Goal: Task Accomplishment & Management: Complete application form

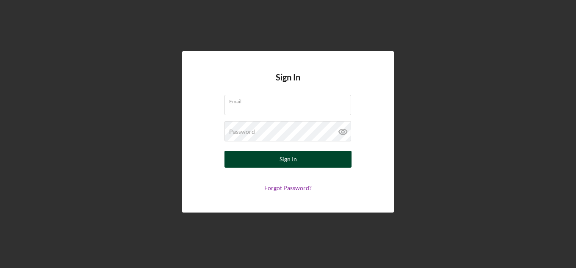
type input "[EMAIL_ADDRESS][DOMAIN_NAME]"
click at [317, 155] on button "Sign In" at bounding box center [288, 159] width 127 height 17
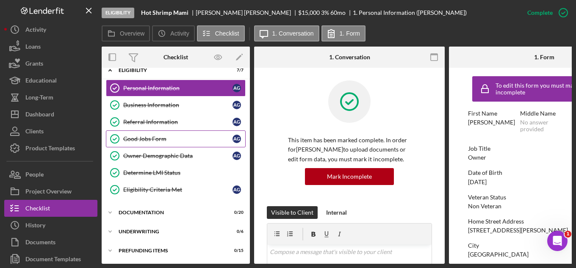
scroll to position [12, 0]
click at [134, 207] on div "Icon/Expander Documentation 0 / 20" at bounding box center [176, 212] width 148 height 17
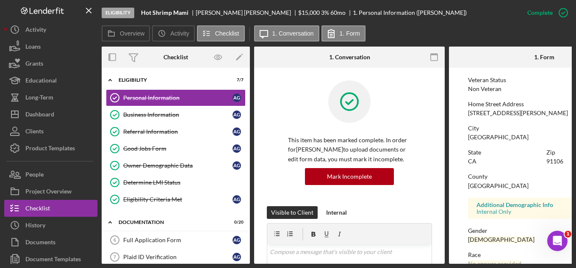
scroll to position [127, 0]
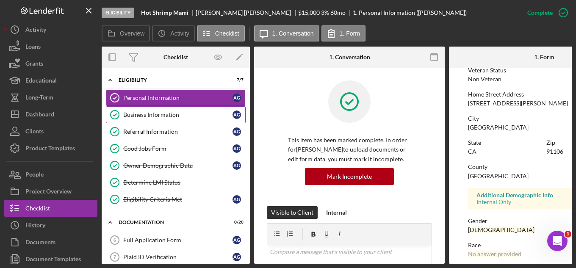
click at [138, 114] on div "Business Information" at bounding box center [177, 114] width 109 height 7
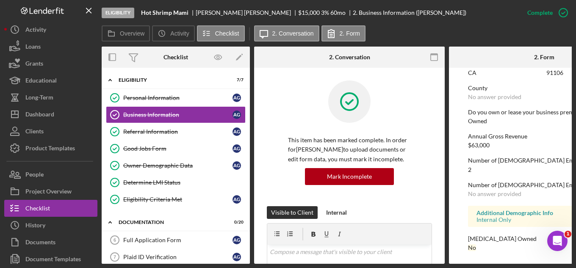
scroll to position [549, 0]
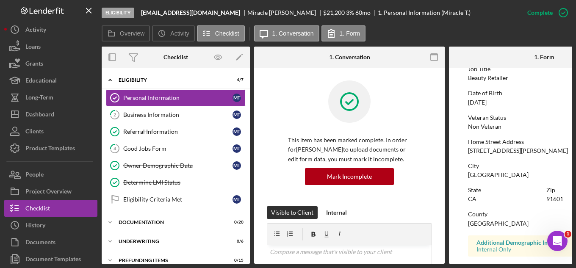
scroll to position [170, 0]
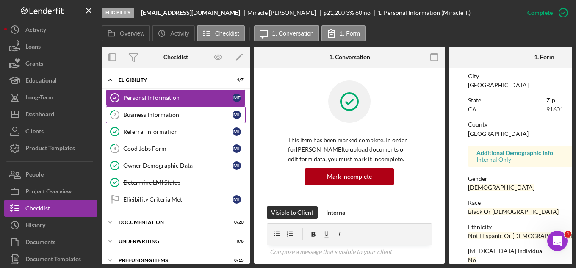
click at [169, 120] on link "2 Business Information M T" at bounding box center [176, 114] width 140 height 17
